Goal: Check status: Check status

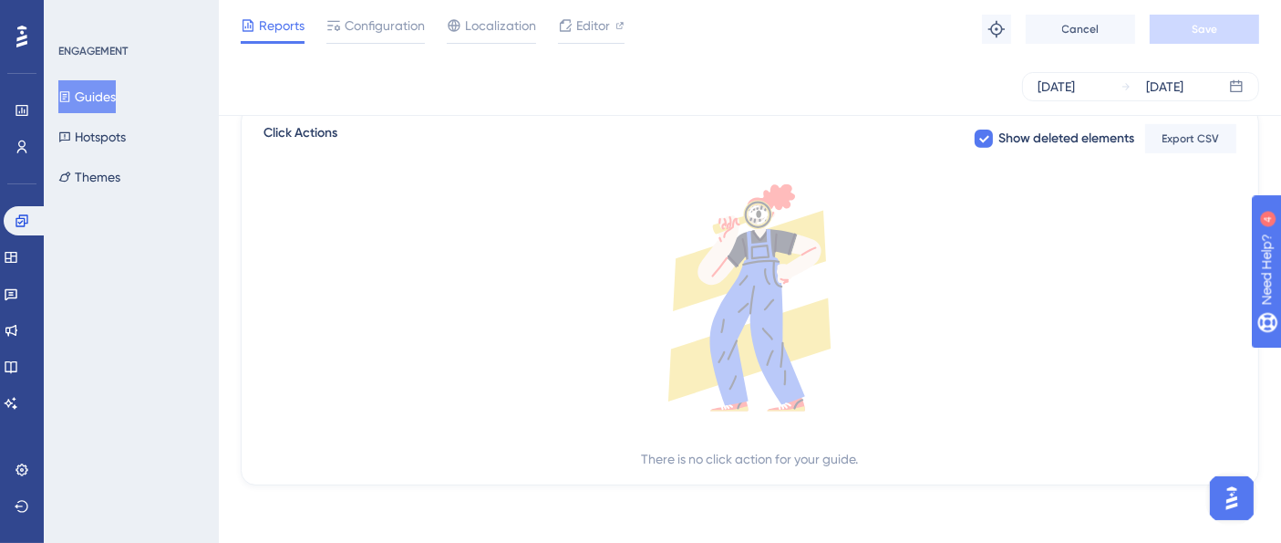
scroll to position [729, 0]
click at [101, 84] on button "Guides" at bounding box center [86, 96] width 57 height 33
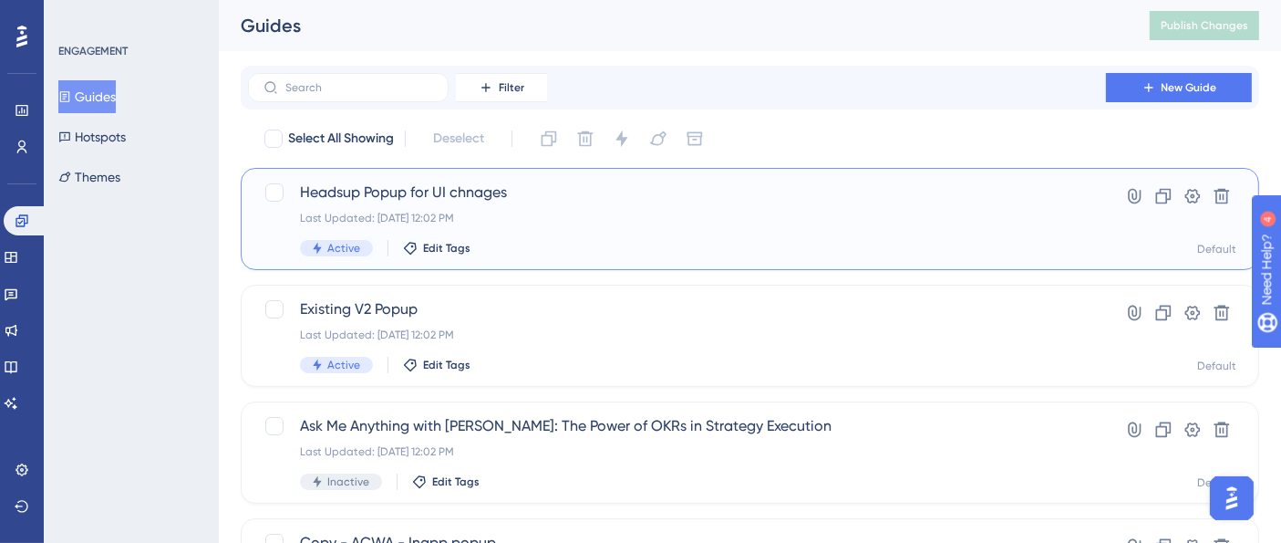
click at [612, 212] on div "Last Updated: [DATE] 12:02 PM" at bounding box center [677, 218] width 754 height 15
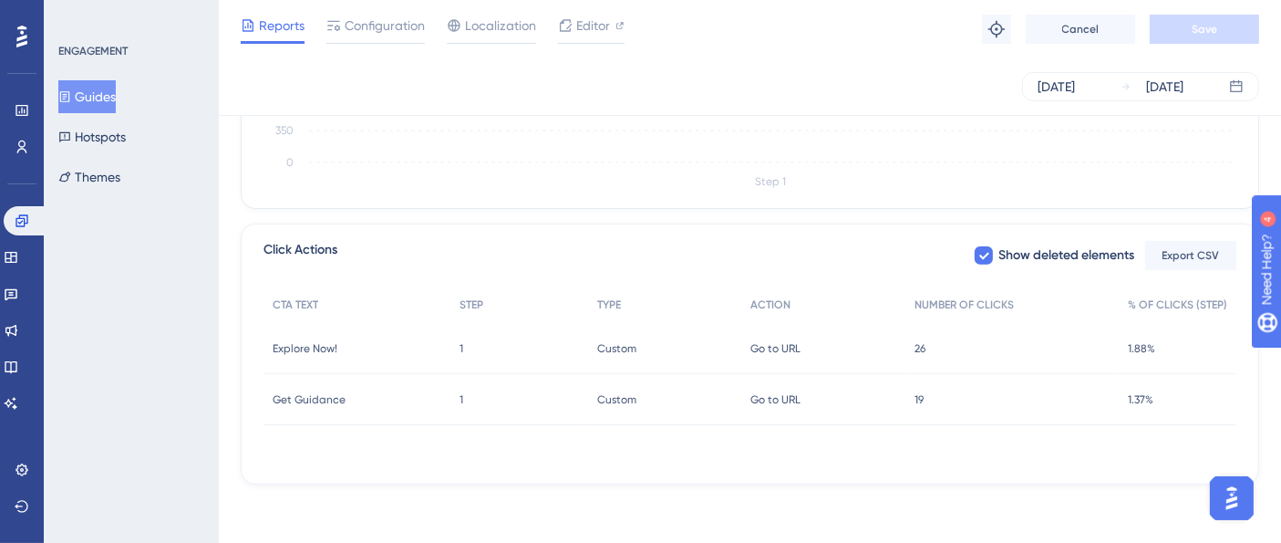
scroll to position [612, 0]
click at [107, 95] on button "Guides" at bounding box center [86, 96] width 57 height 33
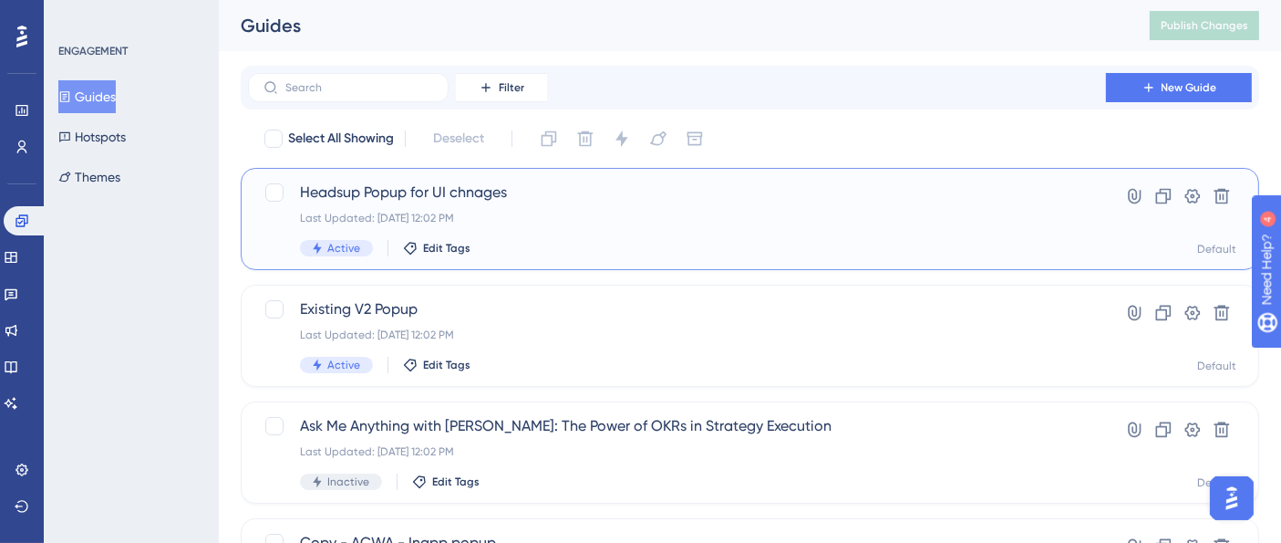
click at [511, 222] on div "Last Updated: [DATE] 12:02 PM" at bounding box center [677, 218] width 754 height 15
